Goal: Task Accomplishment & Management: Manage account settings

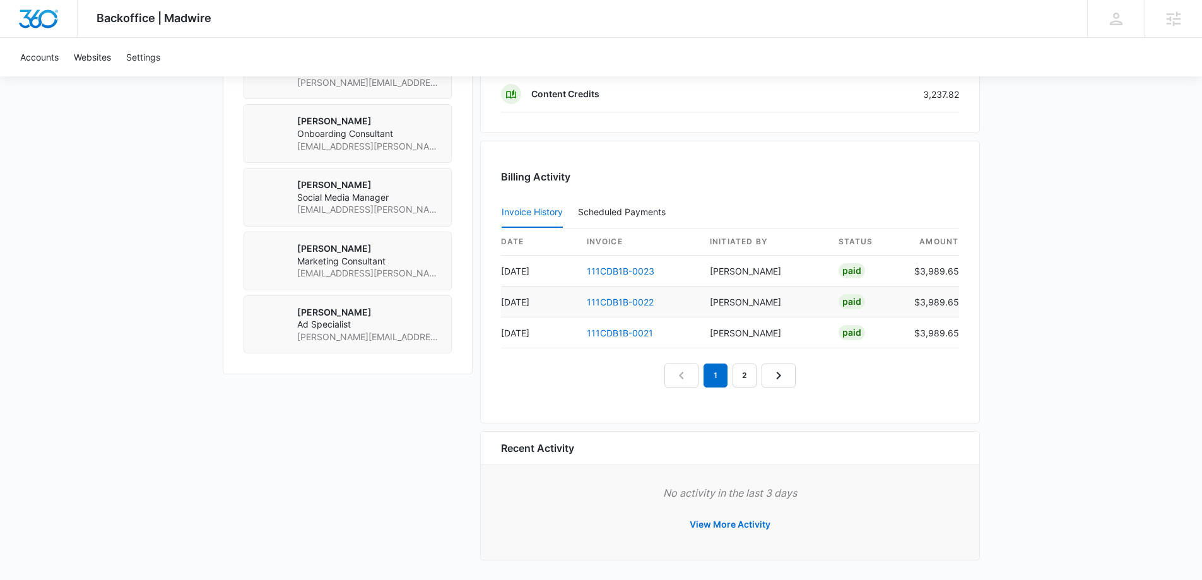
scroll to position [1188, 0]
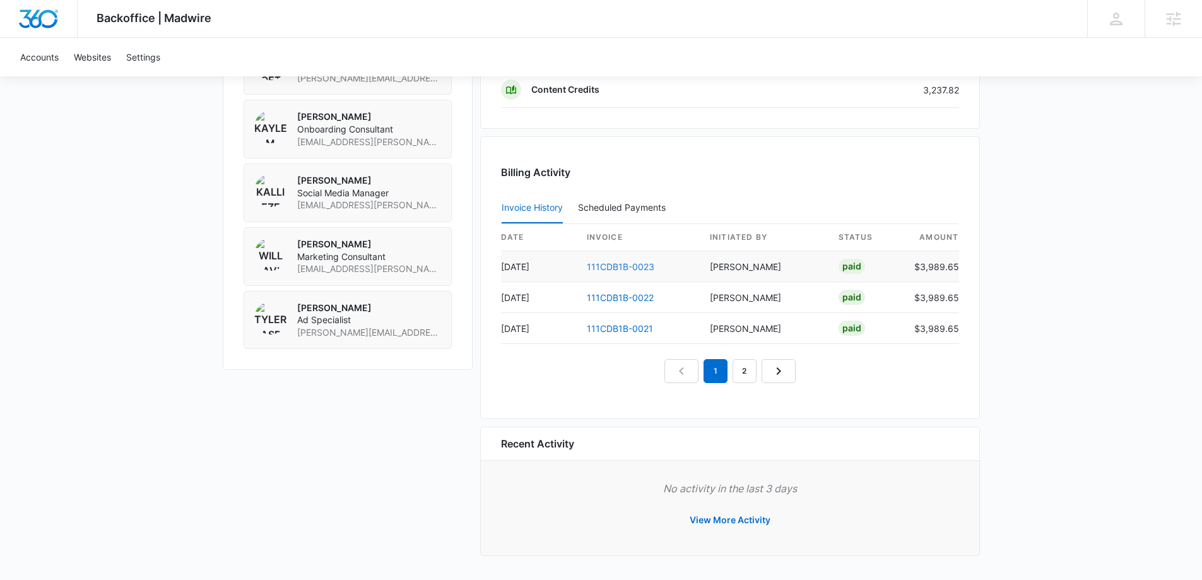
click at [623, 266] on link "111CDB1B-0023" at bounding box center [620, 266] width 67 height 11
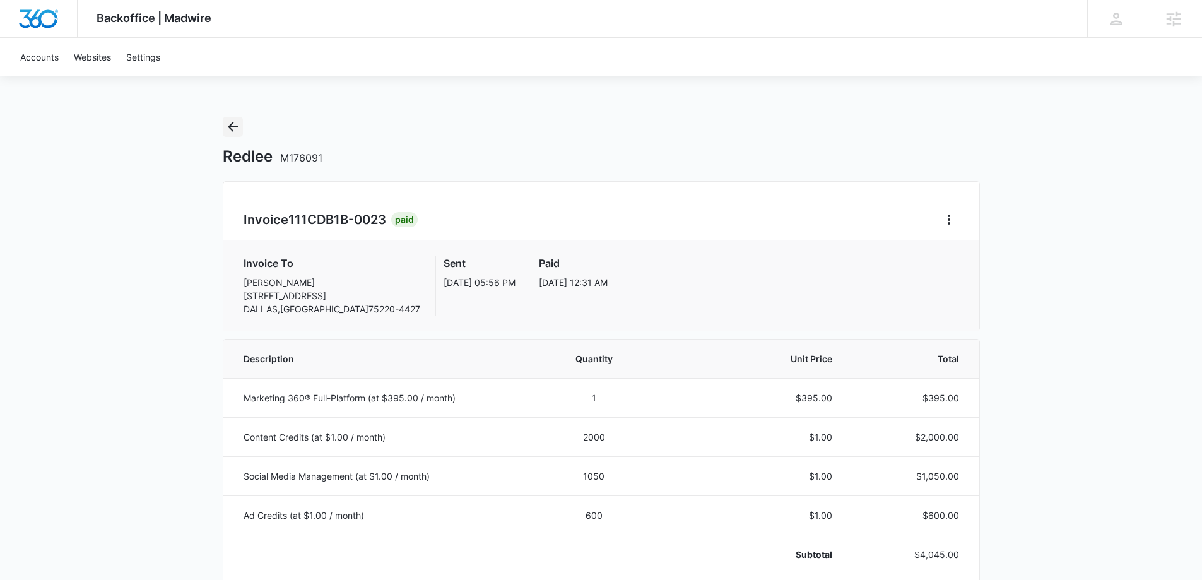
click at [225, 130] on button "Back" at bounding box center [233, 127] width 20 height 20
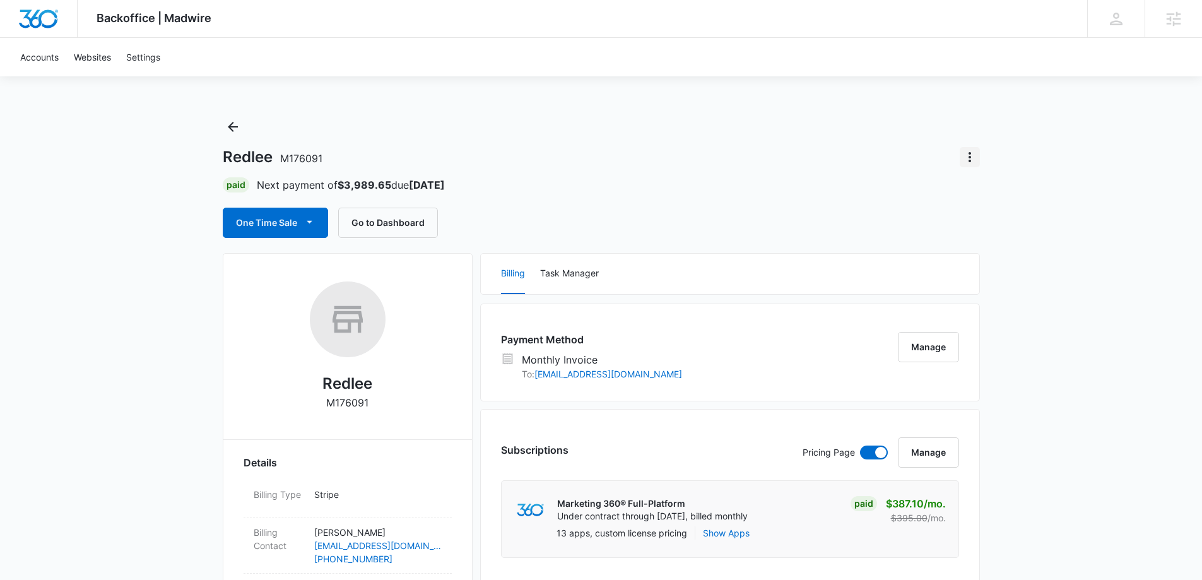
click at [971, 153] on icon "Actions" at bounding box center [969, 156] width 15 height 15
click at [988, 197] on div "Close Account" at bounding box center [1004, 192] width 59 height 9
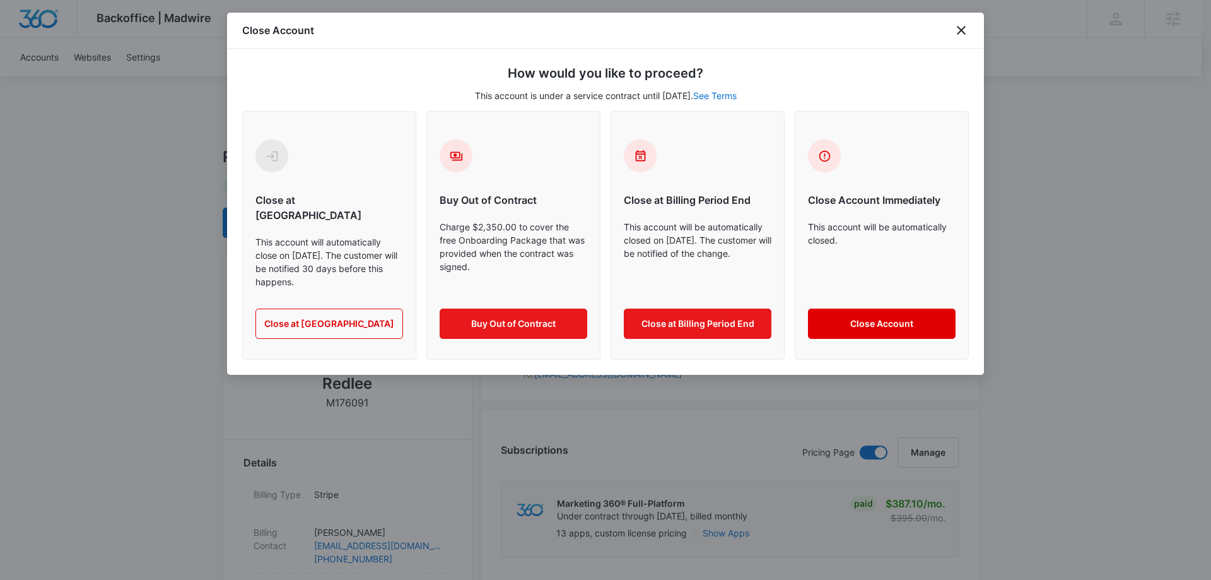
click at [851, 311] on button "Close Account" at bounding box center [882, 323] width 148 height 30
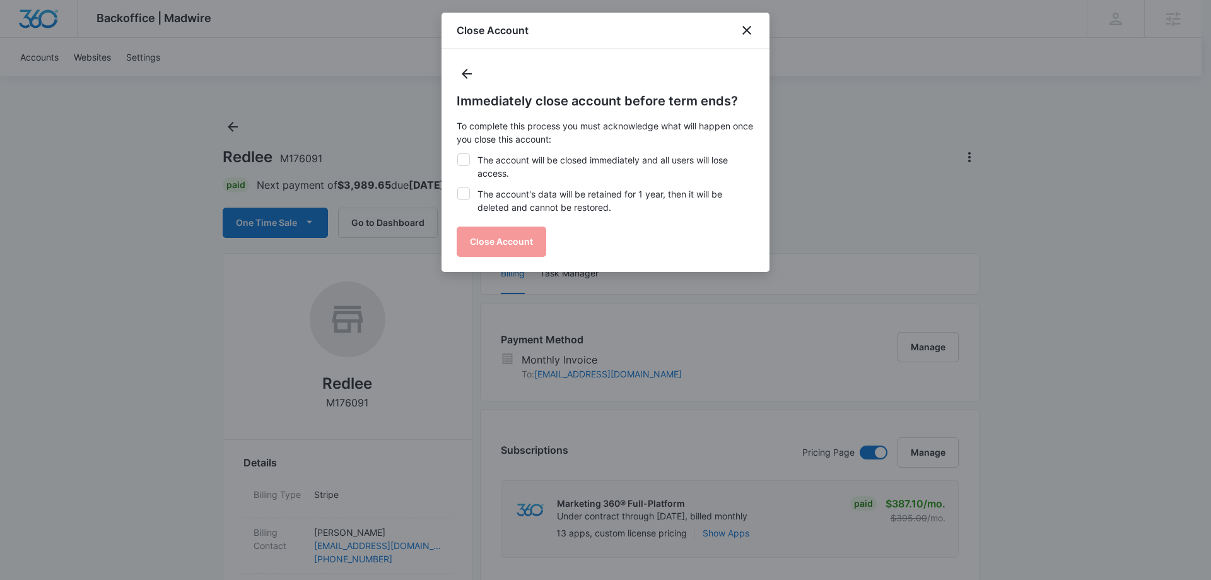
click at [468, 155] on icon at bounding box center [463, 159] width 11 height 11
click at [457, 154] on input "The account will be closed immediately and all users will lose access." at bounding box center [457, 153] width 1 height 1
checkbox input "true"
click at [463, 193] on icon at bounding box center [463, 193] width 11 height 11
click at [457, 188] on input "The account's data will be retained for 1 year, then it will be deleted and can…" at bounding box center [457, 187] width 1 height 1
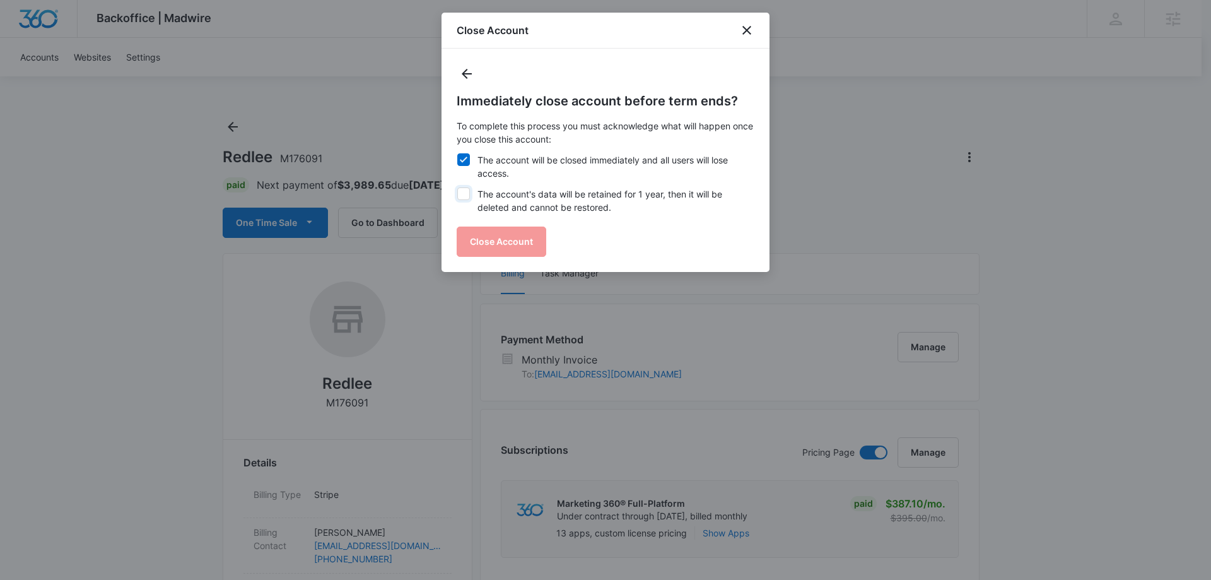
checkbox input "true"
click at [476, 241] on button "Close Account" at bounding box center [502, 241] width 90 height 30
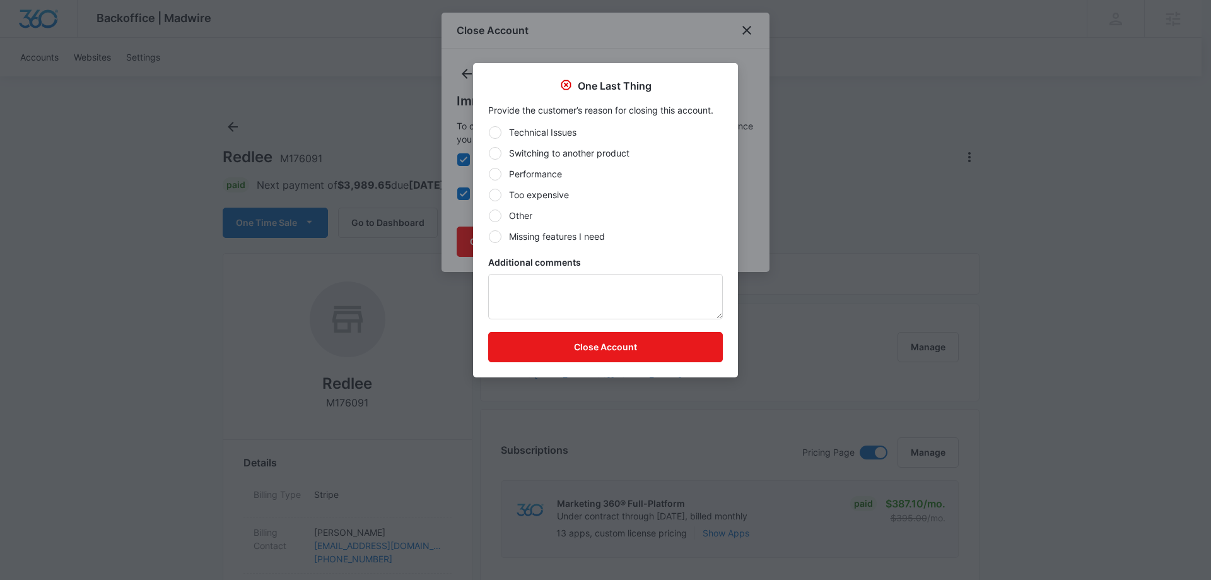
click at [494, 150] on div at bounding box center [495, 153] width 13 height 13
click at [489, 153] on input "Switching to another product" at bounding box center [488, 153] width 1 height 1
radio input "true"
click at [567, 356] on button "Close Account" at bounding box center [605, 347] width 235 height 30
